Goal: Information Seeking & Learning: Learn about a topic

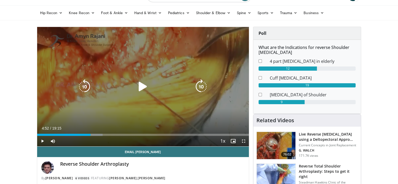
click at [142, 85] on icon "Video Player" at bounding box center [143, 86] width 15 height 15
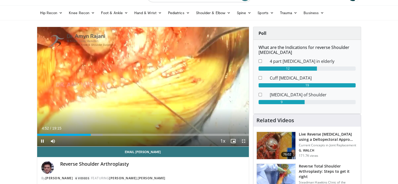
click at [244, 142] on span "Video Player" at bounding box center [243, 141] width 10 height 10
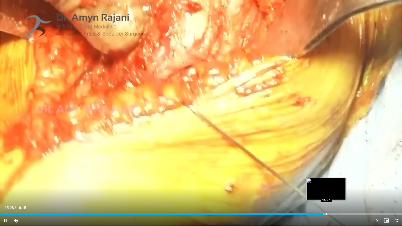
click at [326, 184] on div "Progress Bar" at bounding box center [326, 214] width 1 height 2
click at [329, 184] on div "Progress Bar" at bounding box center [329, 214] width 1 height 2
click at [329, 184] on div "15:44" at bounding box center [165, 214] width 330 height 2
click at [328, 184] on div "Progress Bar" at bounding box center [328, 214] width 1 height 2
click at [333, 184] on div "10 seconds Tap to unmute" at bounding box center [201, 113] width 402 height 226
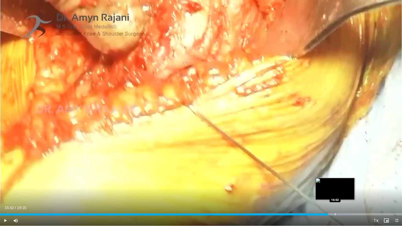
click at [335, 184] on div "Progress Bar" at bounding box center [335, 214] width 1 height 2
click at [340, 184] on div "Progress Bar" at bounding box center [340, 214] width 1 height 2
click at [342, 184] on div "Progress Bar" at bounding box center [342, 214] width 1 height 2
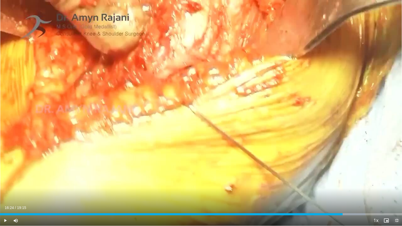
click at [395, 184] on span "Video Player" at bounding box center [396, 220] width 10 height 10
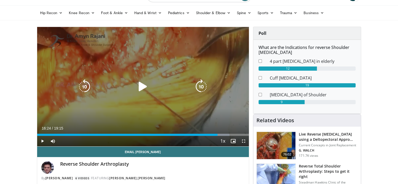
click at [145, 88] on icon "Video Player" at bounding box center [143, 86] width 15 height 15
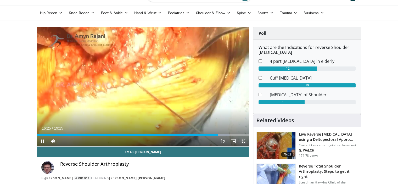
click at [242, 140] on span "Video Player" at bounding box center [243, 141] width 10 height 10
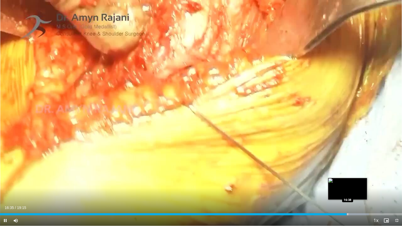
click at [347, 184] on div "Progress Bar" at bounding box center [347, 214] width 1 height 2
click at [353, 184] on div "Progress Bar" at bounding box center [352, 214] width 34 height 2
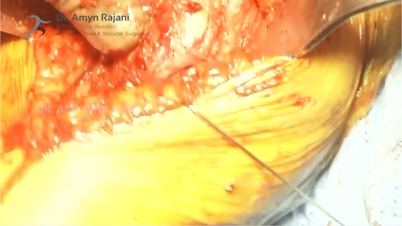
click at [354, 184] on video-js "**********" at bounding box center [201, 113] width 402 height 226
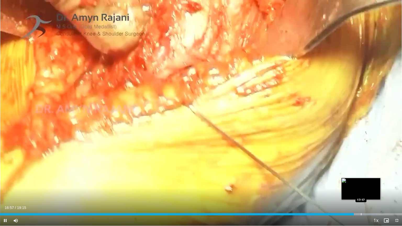
click at [361, 184] on div "Progress Bar" at bounding box center [361, 214] width 1 height 2
click at [365, 184] on div "Progress Bar" at bounding box center [365, 214] width 1 height 2
click at [361, 184] on div "Progress Bar" at bounding box center [361, 214] width 1 height 2
click at [363, 184] on div "Progress Bar" at bounding box center [363, 214] width 1 height 2
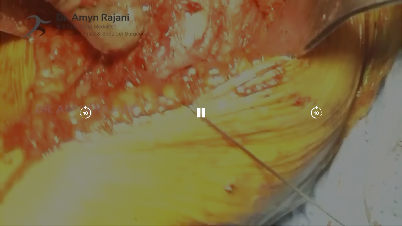
click at [365, 184] on video-js "**********" at bounding box center [201, 113] width 402 height 226
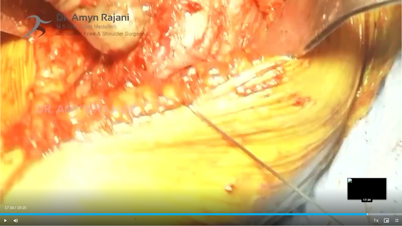
click at [367, 184] on div "Progress Bar" at bounding box center [367, 214] width 1 height 2
click at [374, 184] on div "Loaded : 96.94% 17:35 17:55" at bounding box center [201, 212] width 402 height 5
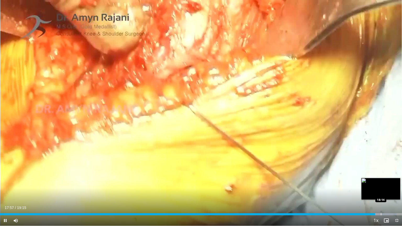
click at [381, 184] on div "Progress Bar" at bounding box center [381, 214] width 1 height 2
click at [387, 184] on div "Progress Bar" at bounding box center [387, 214] width 1 height 2
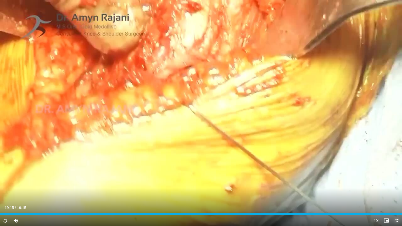
click at [396, 184] on span "Video Player" at bounding box center [396, 220] width 10 height 10
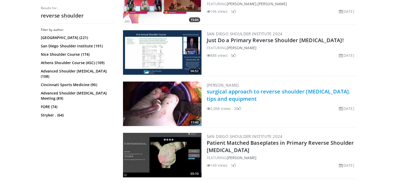
scroll to position [1073, 0]
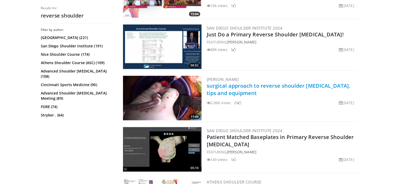
click at [259, 84] on link "surgical approach to reverse shoulder arthroplasty. tips and equipment" at bounding box center [278, 89] width 143 height 14
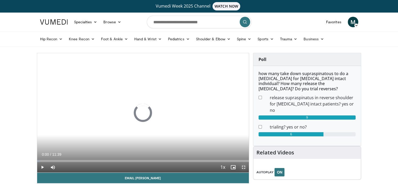
click at [244, 167] on span "Video Player" at bounding box center [243, 167] width 10 height 10
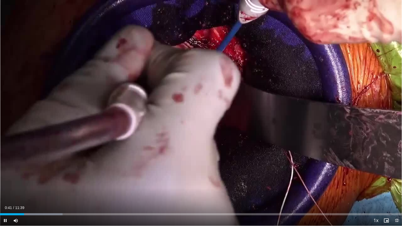
click at [396, 184] on span "Video Player" at bounding box center [396, 220] width 10 height 10
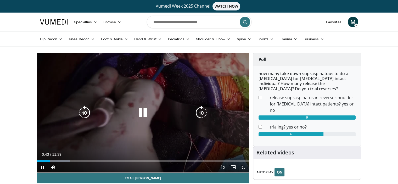
click at [122, 94] on div "10 seconds Tap to unmute" at bounding box center [143, 112] width 212 height 119
click at [141, 112] on icon "Video Player" at bounding box center [143, 112] width 15 height 15
drag, startPoint x: 246, startPoint y: 166, endPoint x: 246, endPoint y: 198, distance: 31.7
click at [246, 166] on span "Video Player" at bounding box center [243, 167] width 10 height 10
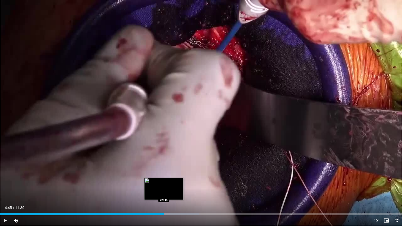
drag, startPoint x: 164, startPoint y: 213, endPoint x: 166, endPoint y: 213, distance: 2.7
click at [164, 184] on div "Loaded : 49.64% 04:45 04:45" at bounding box center [201, 214] width 402 height 2
click at [172, 184] on div "Loaded : 49.64% 04:46 04:51" at bounding box center [201, 212] width 402 height 5
click at [176, 184] on div "Loaded : 51.53% 05:00 05:06" at bounding box center [201, 214] width 402 height 2
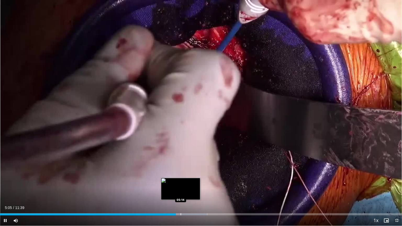
click at [181, 184] on div "Progress Bar" at bounding box center [181, 214] width 1 height 2
click at [187, 184] on div "Progress Bar" at bounding box center [186, 214] width 1 height 2
click at [193, 184] on div "Progress Bar" at bounding box center [192, 214] width 1 height 2
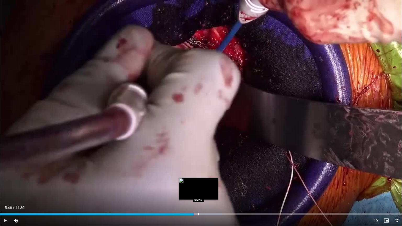
click at [199, 184] on div "Progress Bar" at bounding box center [202, 214] width 40 height 2
click at [205, 184] on div "Progress Bar" at bounding box center [205, 214] width 1 height 2
click at [210, 184] on div "Loaded : 60.12% 05:59 06:06" at bounding box center [201, 212] width 402 height 5
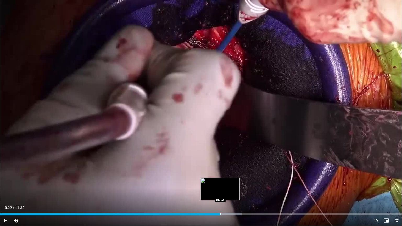
click at [220, 184] on div "Loaded : 60.12% 06:22 06:22" at bounding box center [201, 212] width 402 height 5
click at [226, 184] on div "Progress Bar" at bounding box center [226, 214] width 1 height 2
click at [232, 184] on div "Progress Bar" at bounding box center [232, 214] width 1 height 2
click at [236, 184] on div "Progress Bar" at bounding box center [236, 214] width 1 height 2
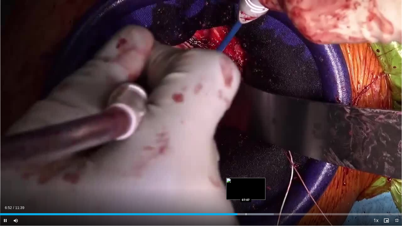
click at [246, 184] on div "Progress Bar" at bounding box center [246, 214] width 1 height 2
click at [254, 184] on div "Progress Bar" at bounding box center [253, 214] width 1 height 2
click at [260, 184] on div "Progress Bar" at bounding box center [260, 214] width 1 height 2
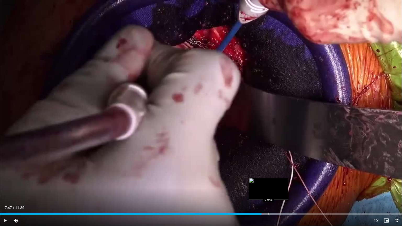
click at [269, 184] on div "Loaded : 73.75% 07:34 07:47" at bounding box center [201, 212] width 402 height 5
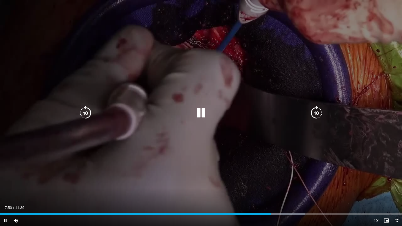
click at [275, 184] on div "10 seconds Tap to unmute" at bounding box center [201, 113] width 402 height 226
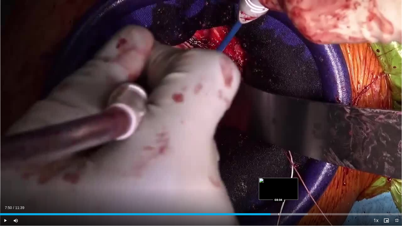
click at [278, 184] on div "Progress Bar" at bounding box center [278, 214] width 1 height 2
click at [283, 184] on div "Progress Bar" at bounding box center [283, 214] width 1 height 2
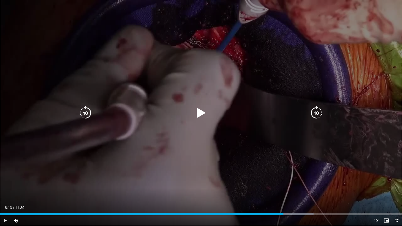
click at [235, 155] on div "10 seconds Tap to unmute" at bounding box center [201, 113] width 402 height 226
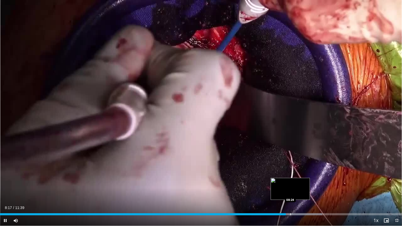
click at [290, 184] on div "Progress Bar" at bounding box center [290, 214] width 1 height 2
click at [297, 184] on div "Progress Bar" at bounding box center [297, 214] width 1 height 2
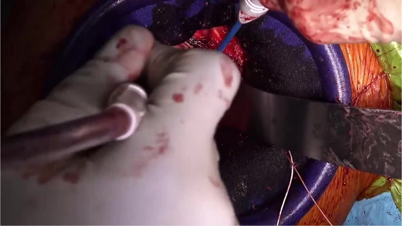
click at [307, 184] on div "10 seconds Tap to unmute" at bounding box center [201, 113] width 402 height 226
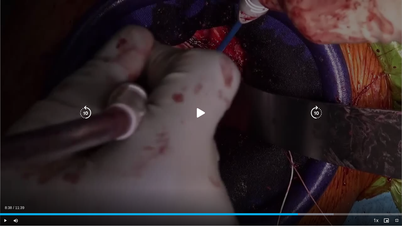
click at [206, 113] on icon "Video Player" at bounding box center [201, 113] width 15 height 15
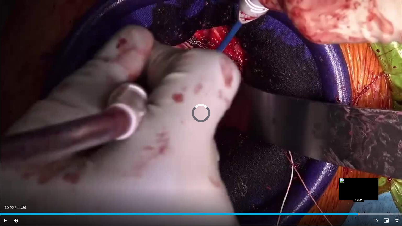
click at [359, 184] on div "Progress Bar" at bounding box center [359, 214] width 1 height 2
click at [361, 184] on div "Progress Bar" at bounding box center [361, 214] width 1 height 2
click at [364, 184] on div "Loaded : 98.76% 10:28 10:31" at bounding box center [201, 212] width 402 height 5
click at [368, 184] on div "Loaded : 99.29% 10:34 10:40" at bounding box center [201, 212] width 402 height 5
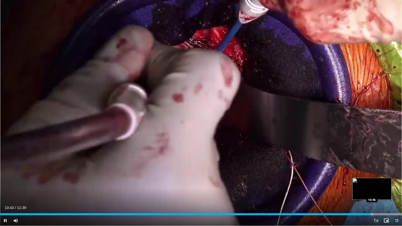
click at [372, 184] on div "Loaded : 100.00% 10:43 10:46" at bounding box center [201, 212] width 402 height 5
click at [383, 184] on div "Progress Bar" at bounding box center [383, 214] width 1 height 2
click at [387, 184] on div "Loaded : 100.00% 11:06 11:13" at bounding box center [201, 212] width 402 height 5
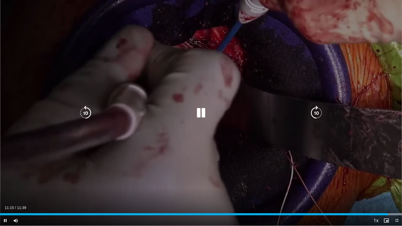
click at [390, 184] on div "Progress Bar" at bounding box center [374, 214] width 54 height 2
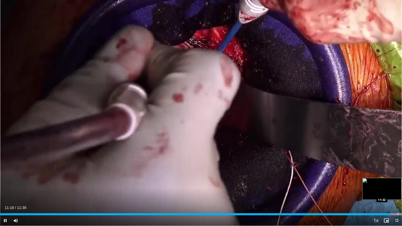
click at [398, 184] on div "Progress Bar" at bounding box center [398, 214] width 1 height 2
click at [398, 184] on div "Progress Bar" at bounding box center [400, 214] width 1 height 2
click at [397, 184] on span "Video Player" at bounding box center [396, 220] width 10 height 10
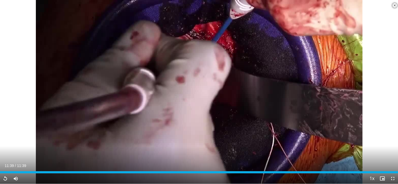
scroll to position [157, 0]
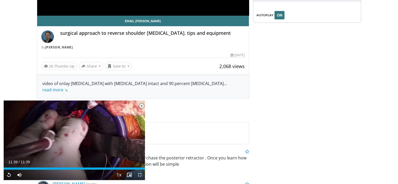
click at [143, 105] on span "Video Player" at bounding box center [141, 106] width 10 height 10
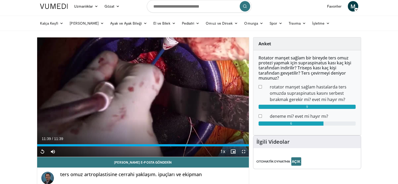
scroll to position [0, 0]
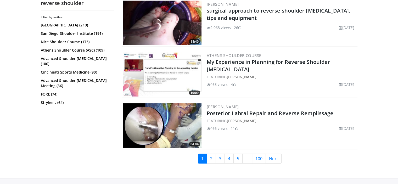
scroll to position [1203, 0]
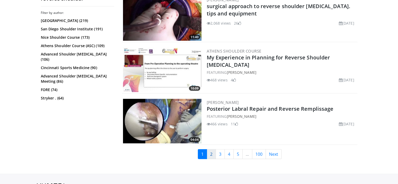
click at [210, 152] on link "2" at bounding box center [211, 154] width 9 height 10
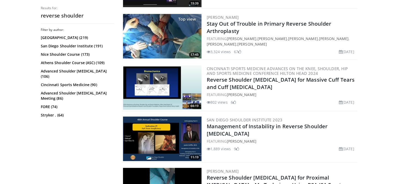
scroll to position [628, 0]
